Goal: Task Accomplishment & Management: Manage account settings

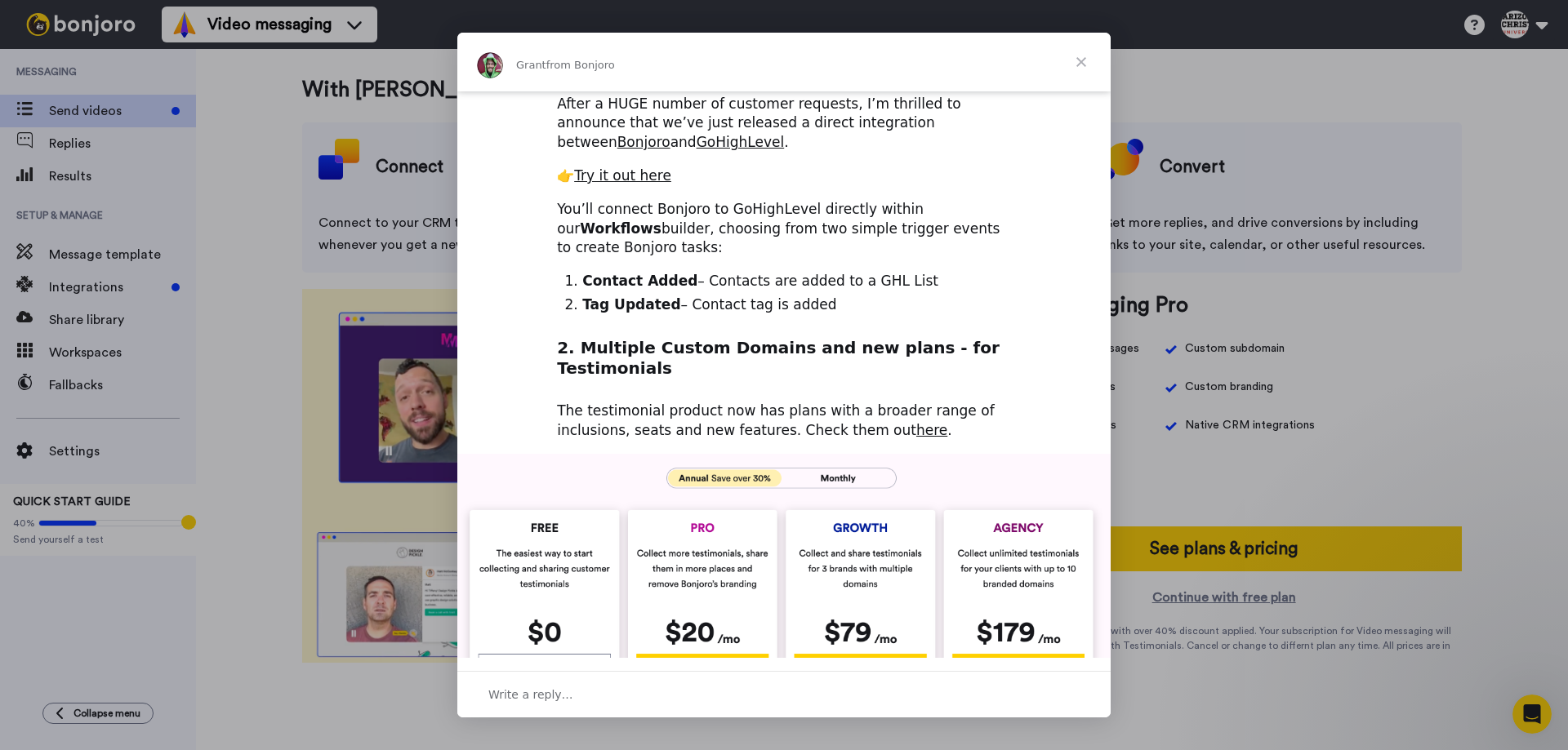
scroll to position [408, 0]
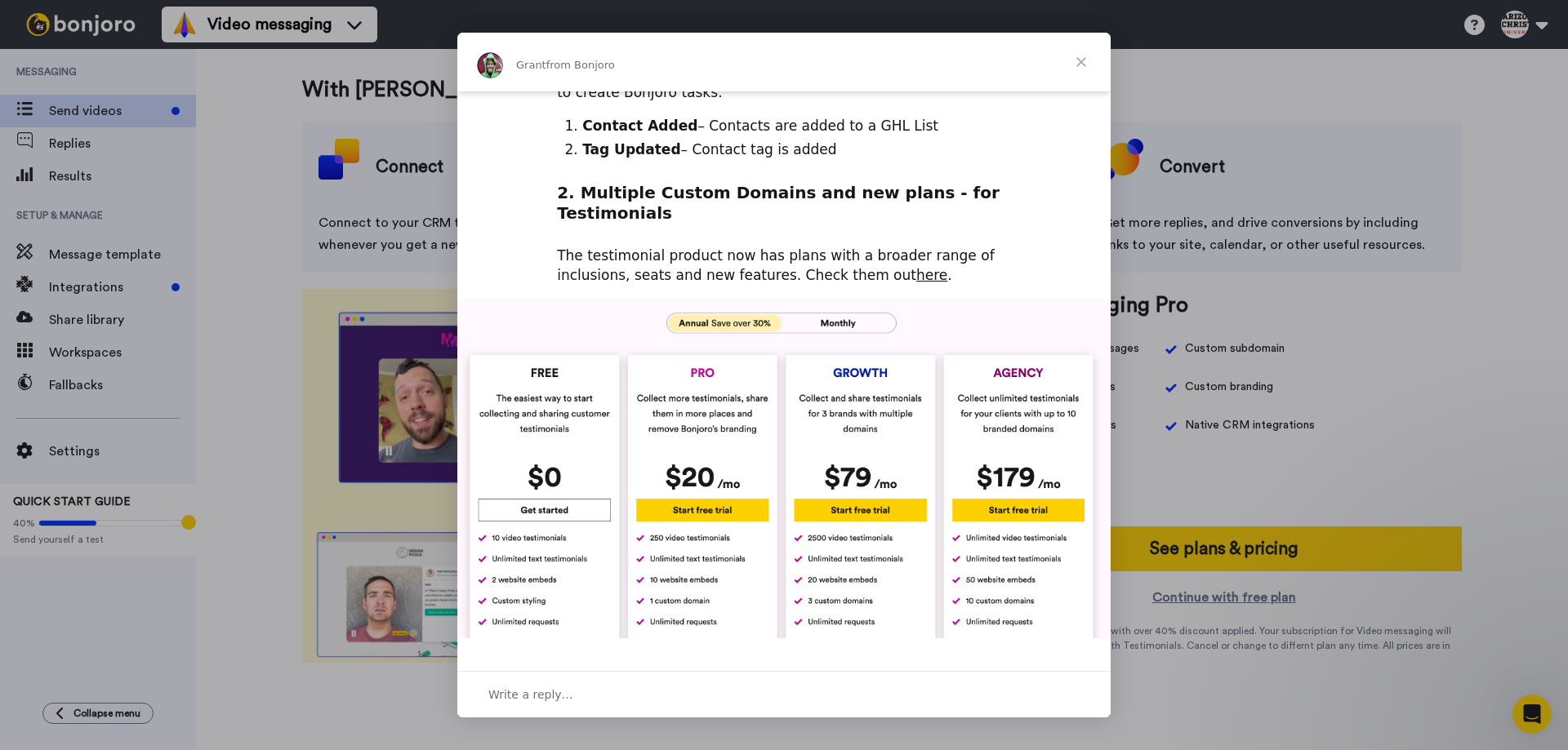
click at [1085, 56] on span "Close" at bounding box center [1081, 62] width 59 height 59
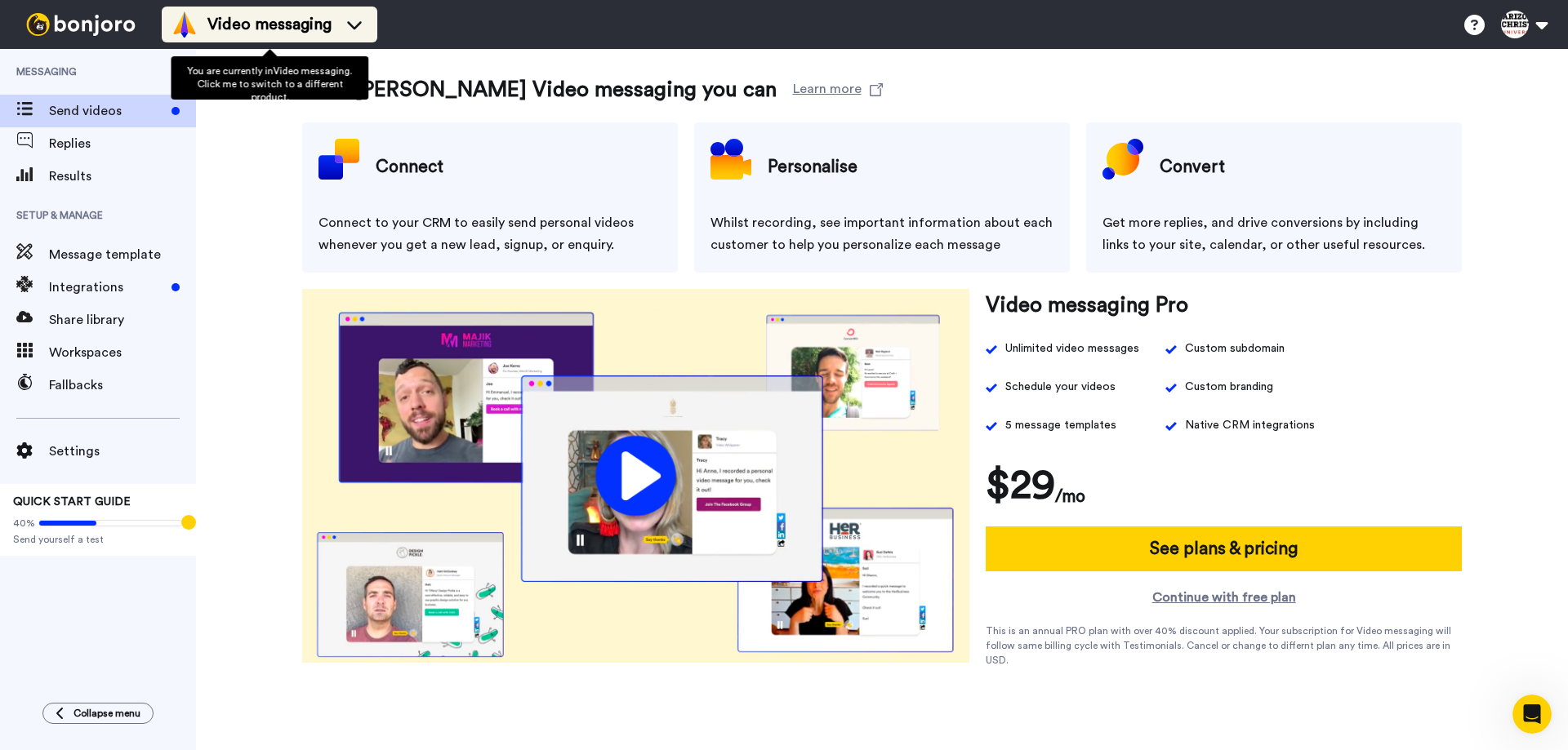
click at [330, 35] on span "Video messaging" at bounding box center [270, 24] width 124 height 23
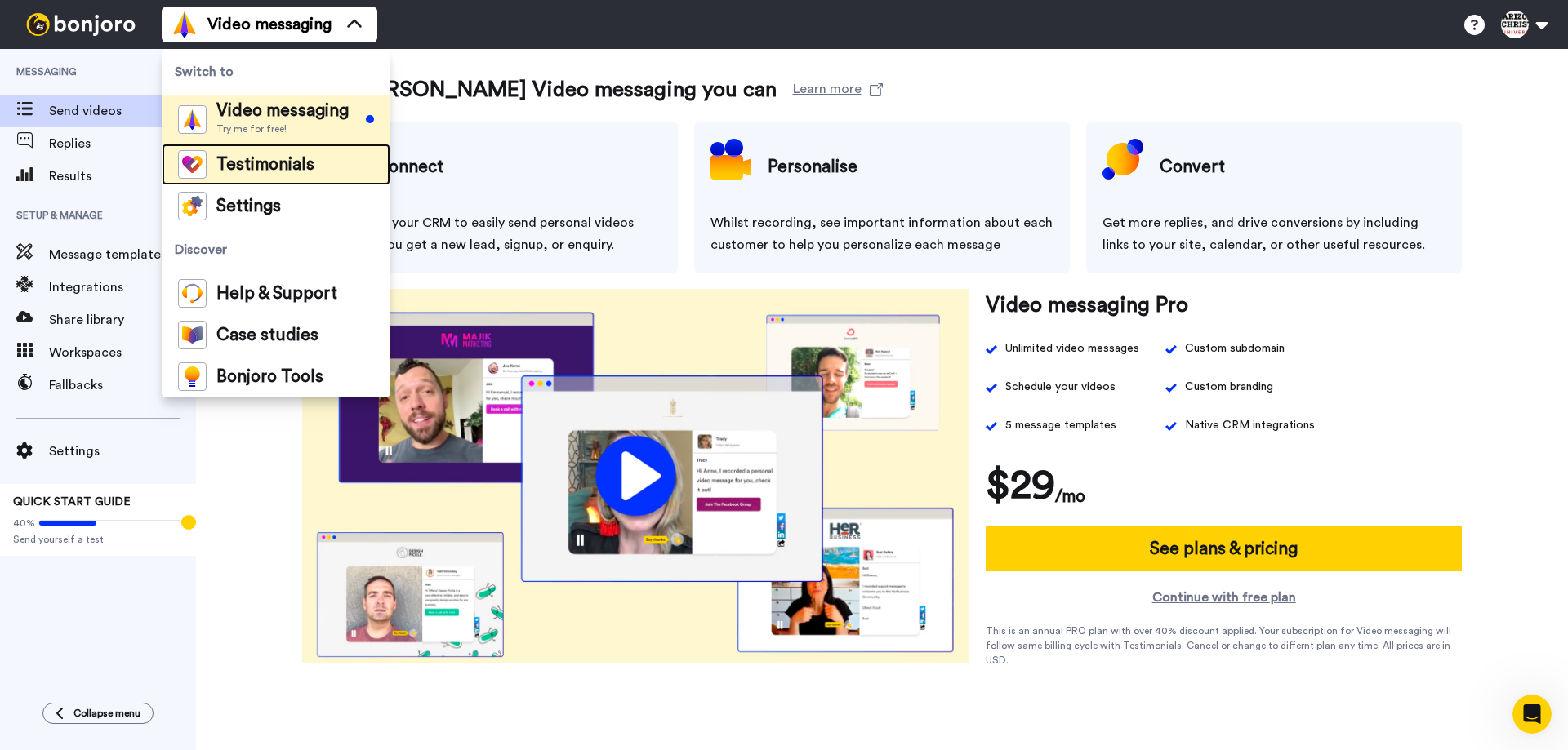
click at [271, 153] on div "Testimonials" at bounding box center [246, 164] width 136 height 28
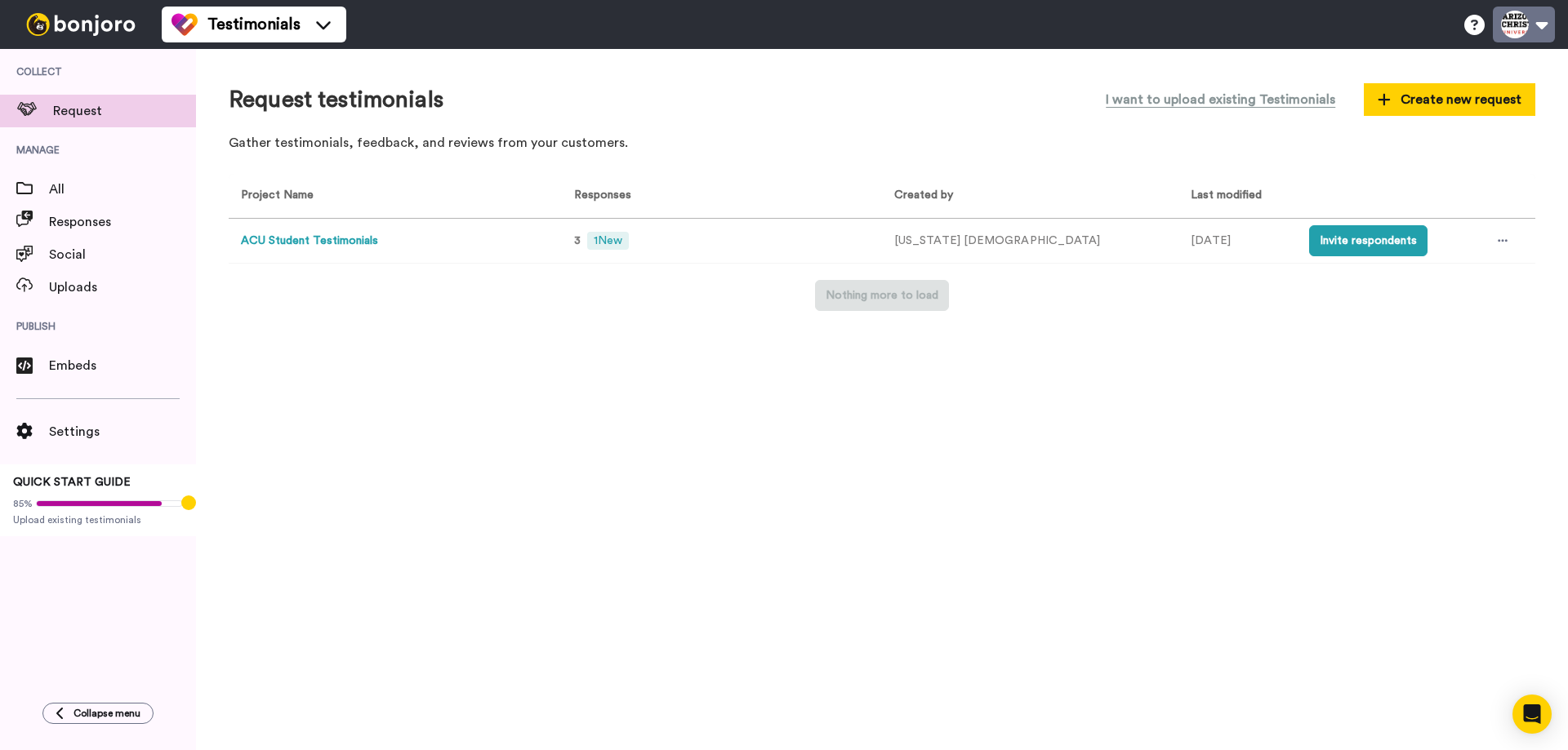
click at [1529, 25] on button at bounding box center [1524, 25] width 62 height 36
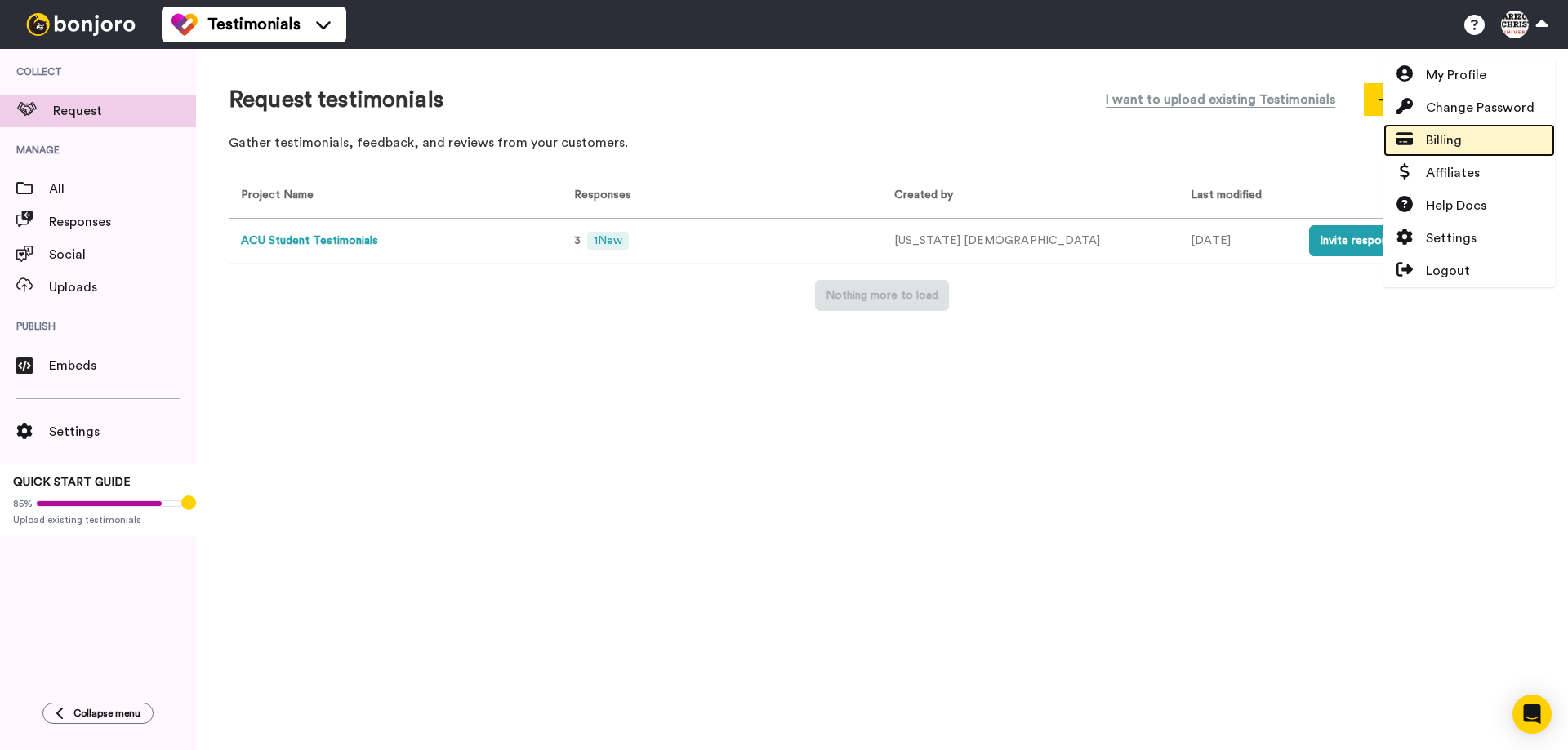
click at [1474, 135] on link "Billing" at bounding box center [1469, 140] width 171 height 33
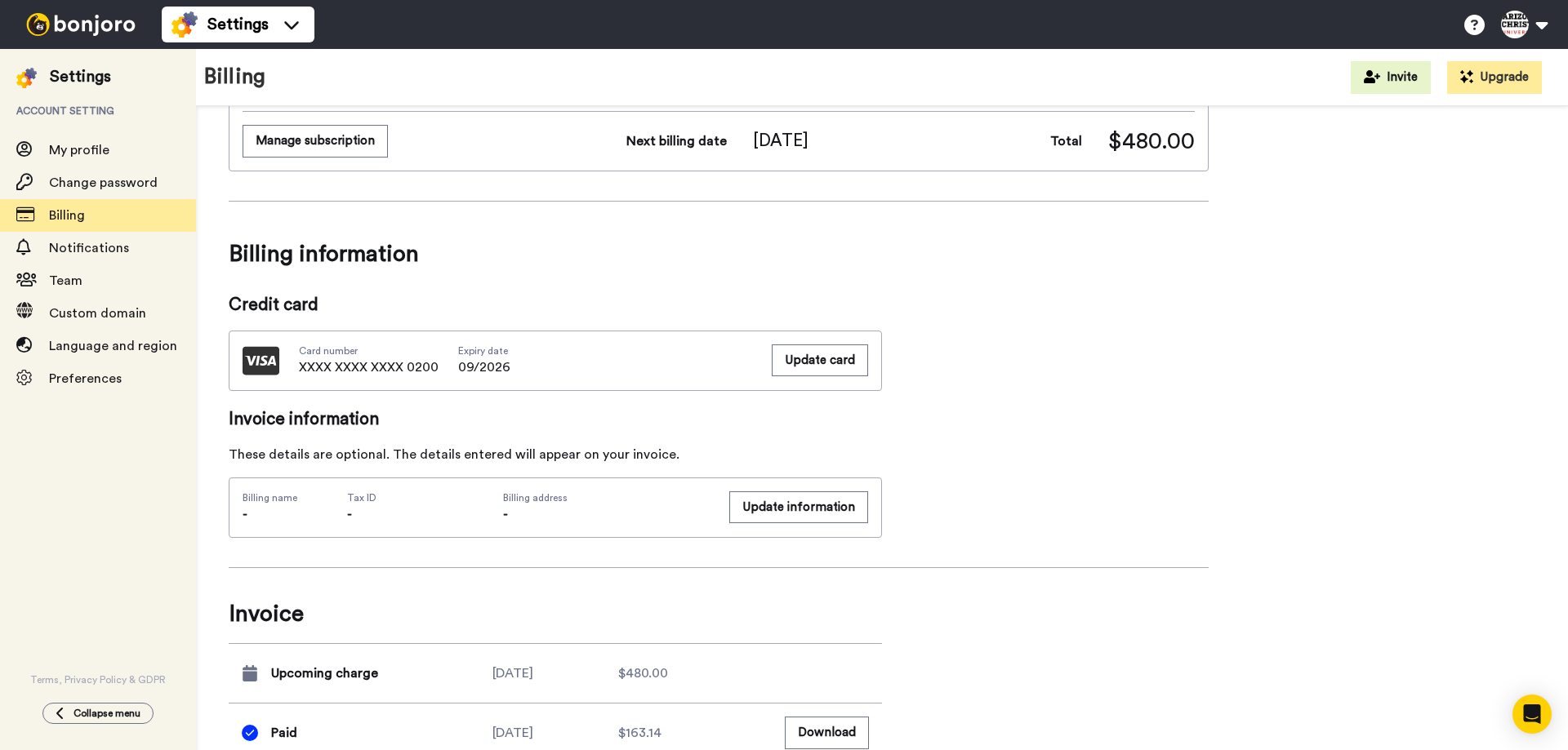
scroll to position [400, 0]
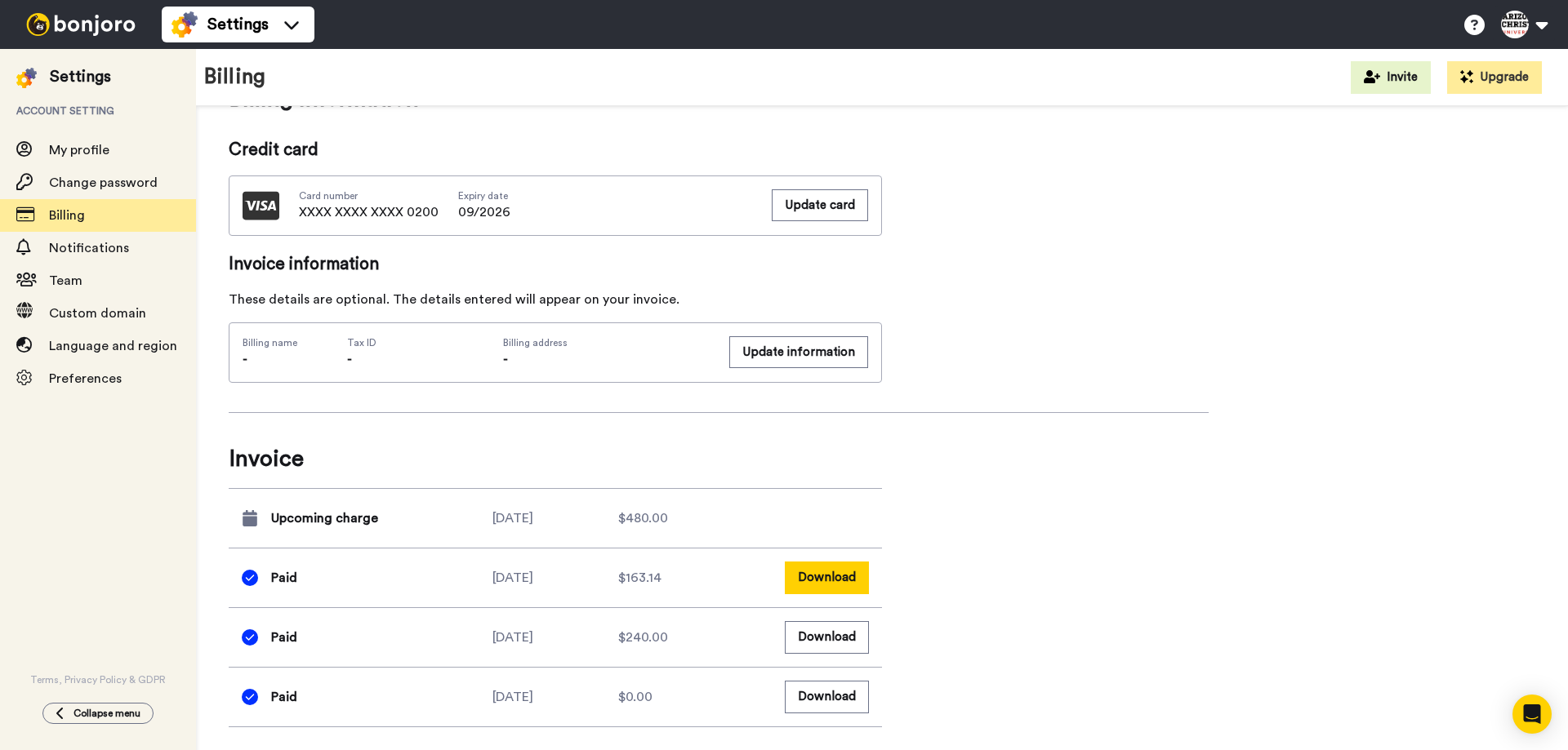
click at [823, 576] on button "Download" at bounding box center [827, 577] width 84 height 32
click at [1171, 445] on div "Billing summary See all inclusions Product Testimonials Pro 2023 (Yearly) Usage…" at bounding box center [719, 232] width 980 height 989
click at [817, 575] on button "Download" at bounding box center [827, 577] width 84 height 32
click at [1219, 374] on div "Billing summary See all inclusions Product Testimonials Pro 2023 (Yearly) Usage…" at bounding box center [881, 232] width 1307 height 989
